Goal: Browse casually: Explore the website without a specific task or goal

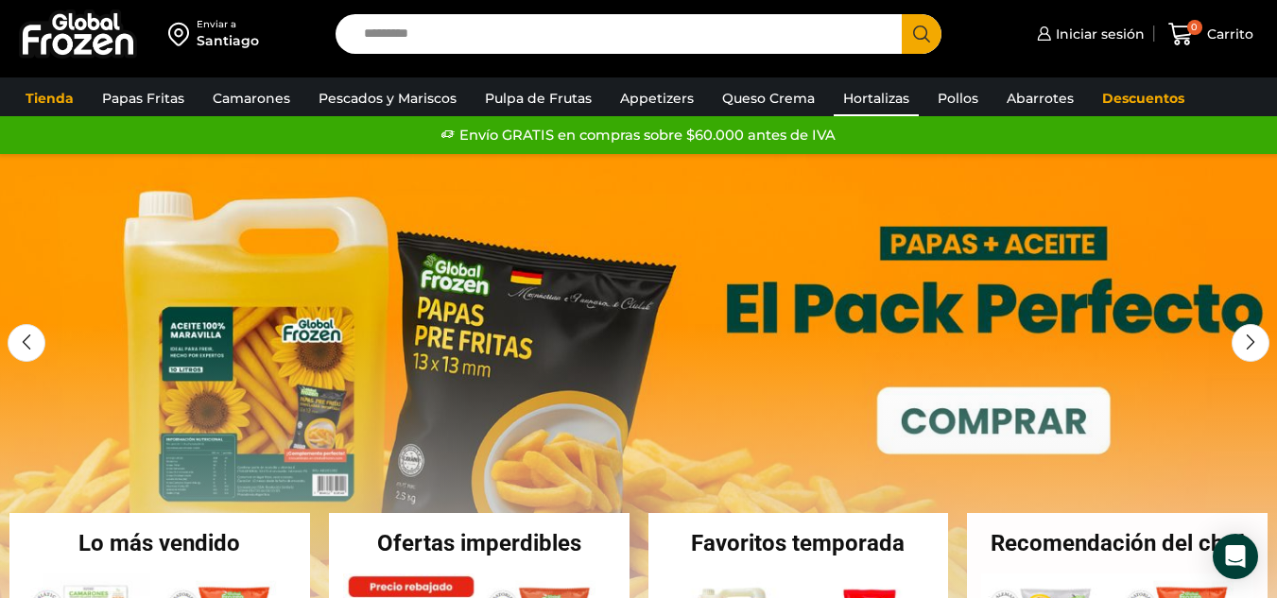
click at [875, 102] on link "Hortalizas" at bounding box center [876, 98] width 85 height 36
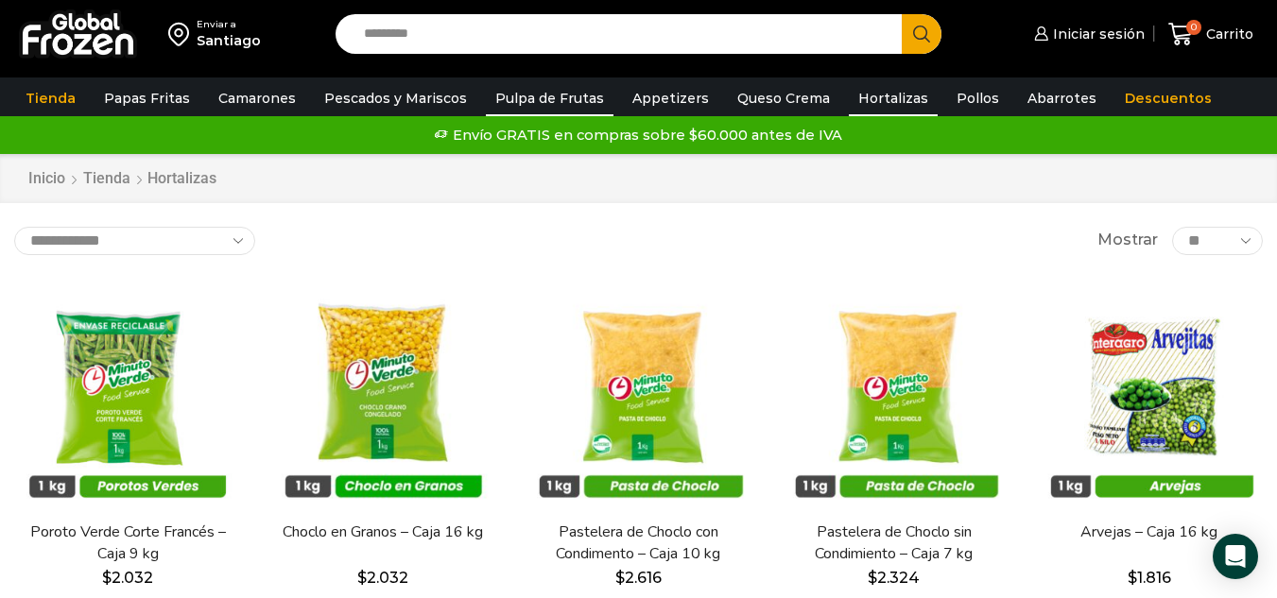
click at [520, 95] on link "Pulpa de Frutas" at bounding box center [550, 98] width 128 height 36
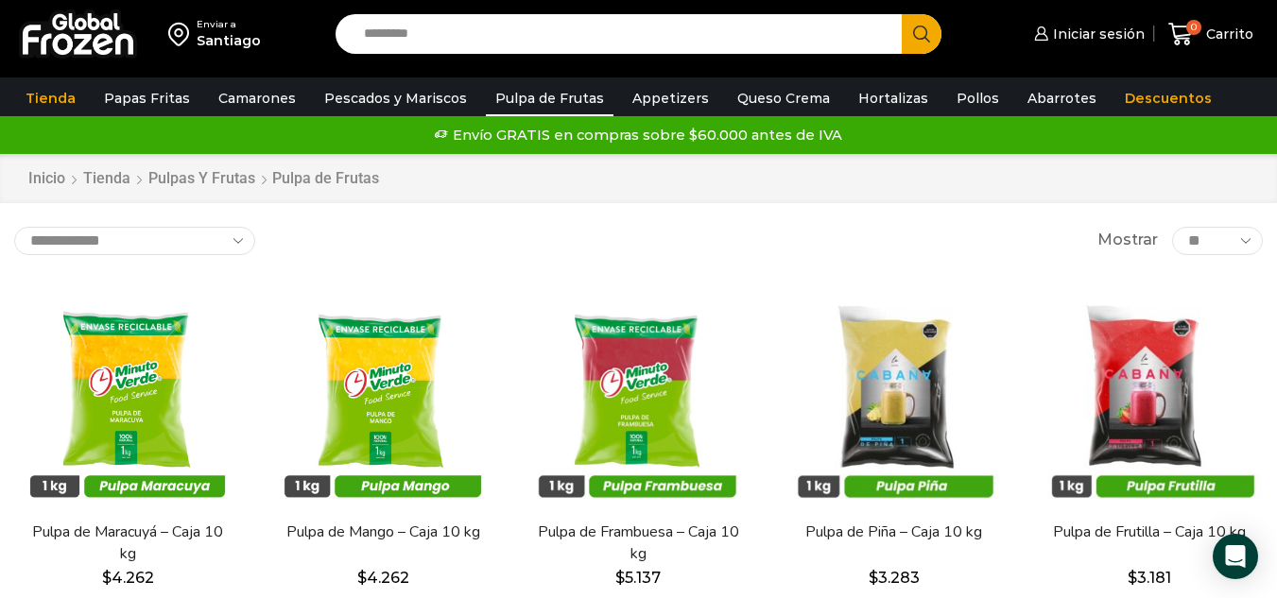
drag, startPoint x: 515, startPoint y: 6, endPoint x: 496, endPoint y: -59, distance: 67.0
